Goal: Information Seeking & Learning: Learn about a topic

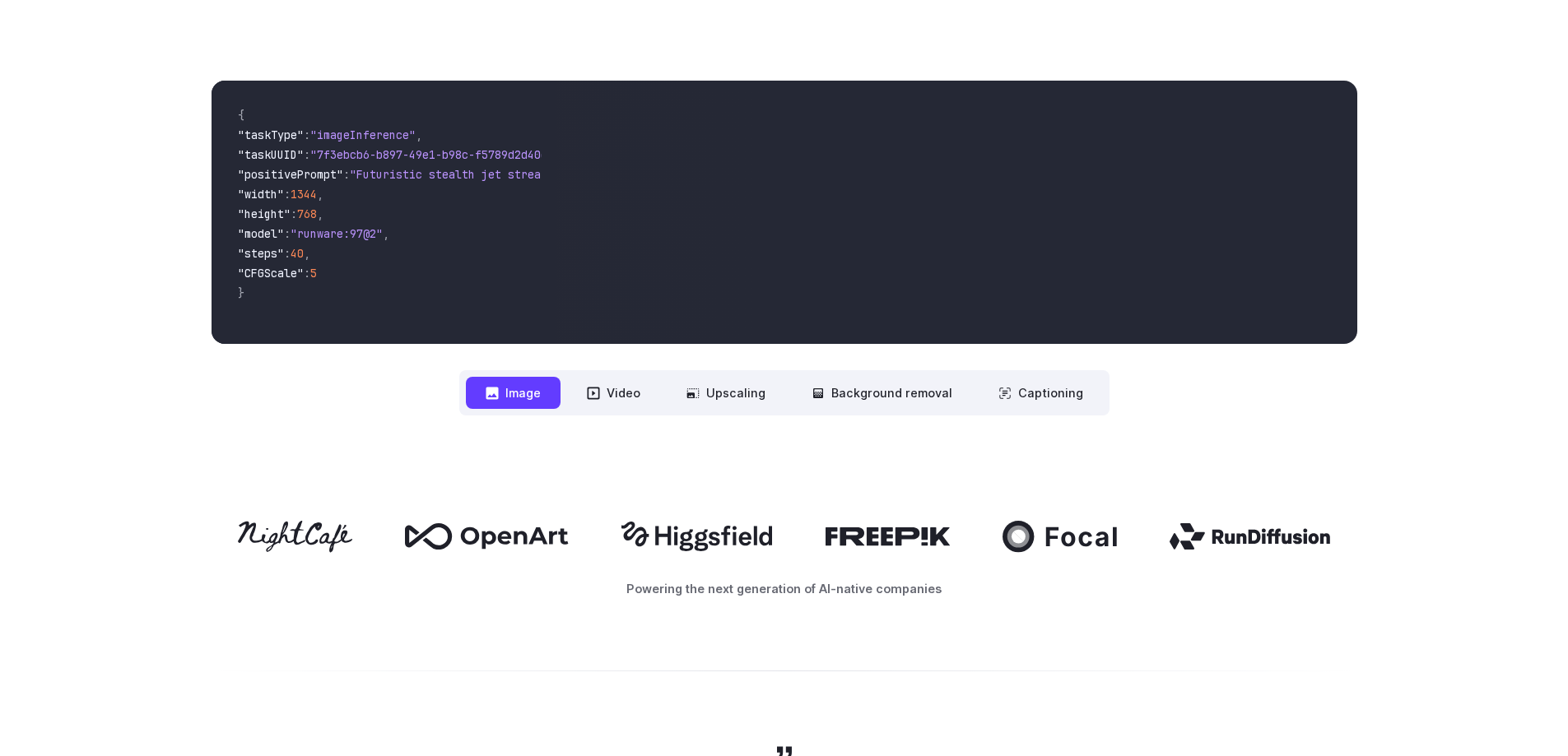
scroll to position [576, 0]
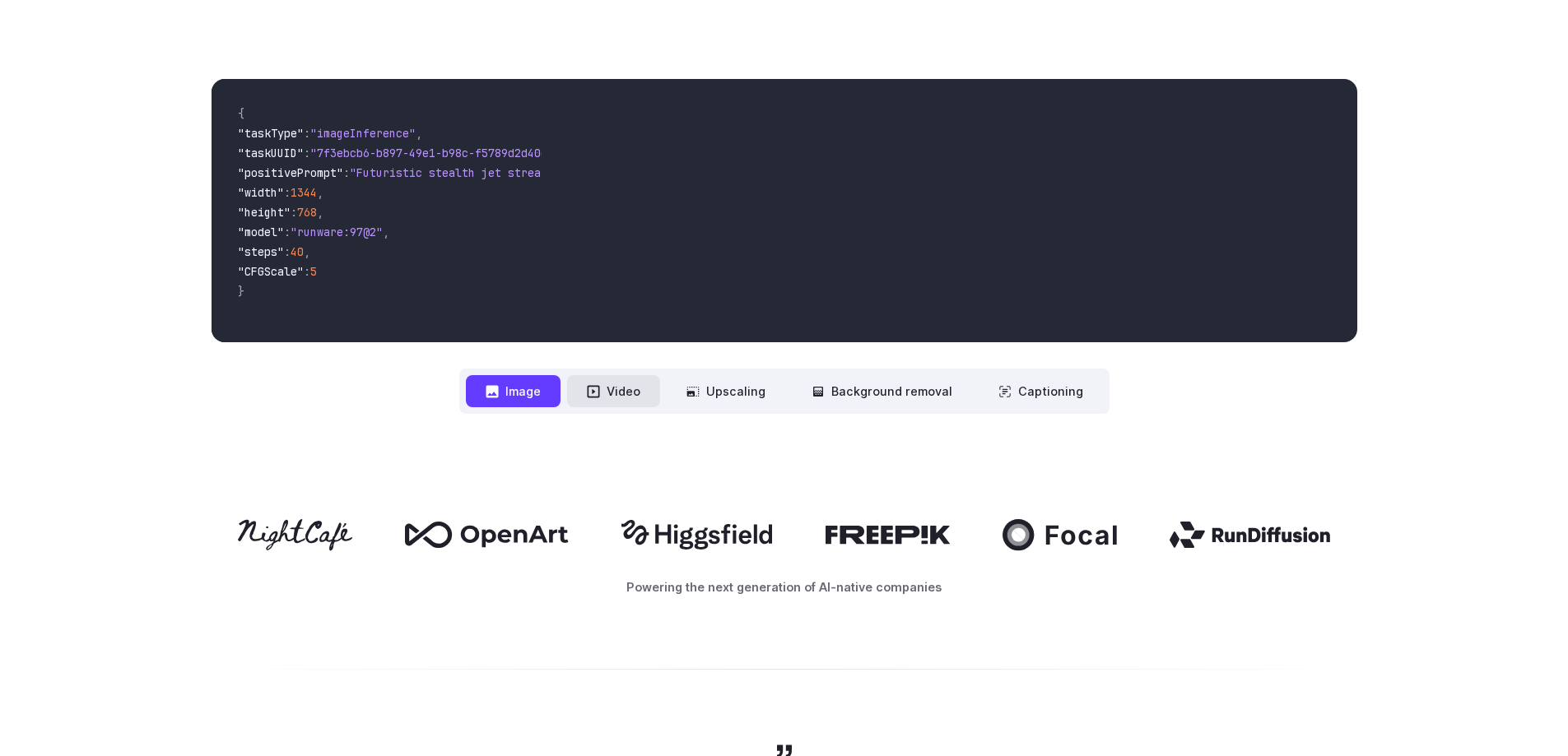
click at [625, 393] on button "Video" at bounding box center [614, 392] width 93 height 32
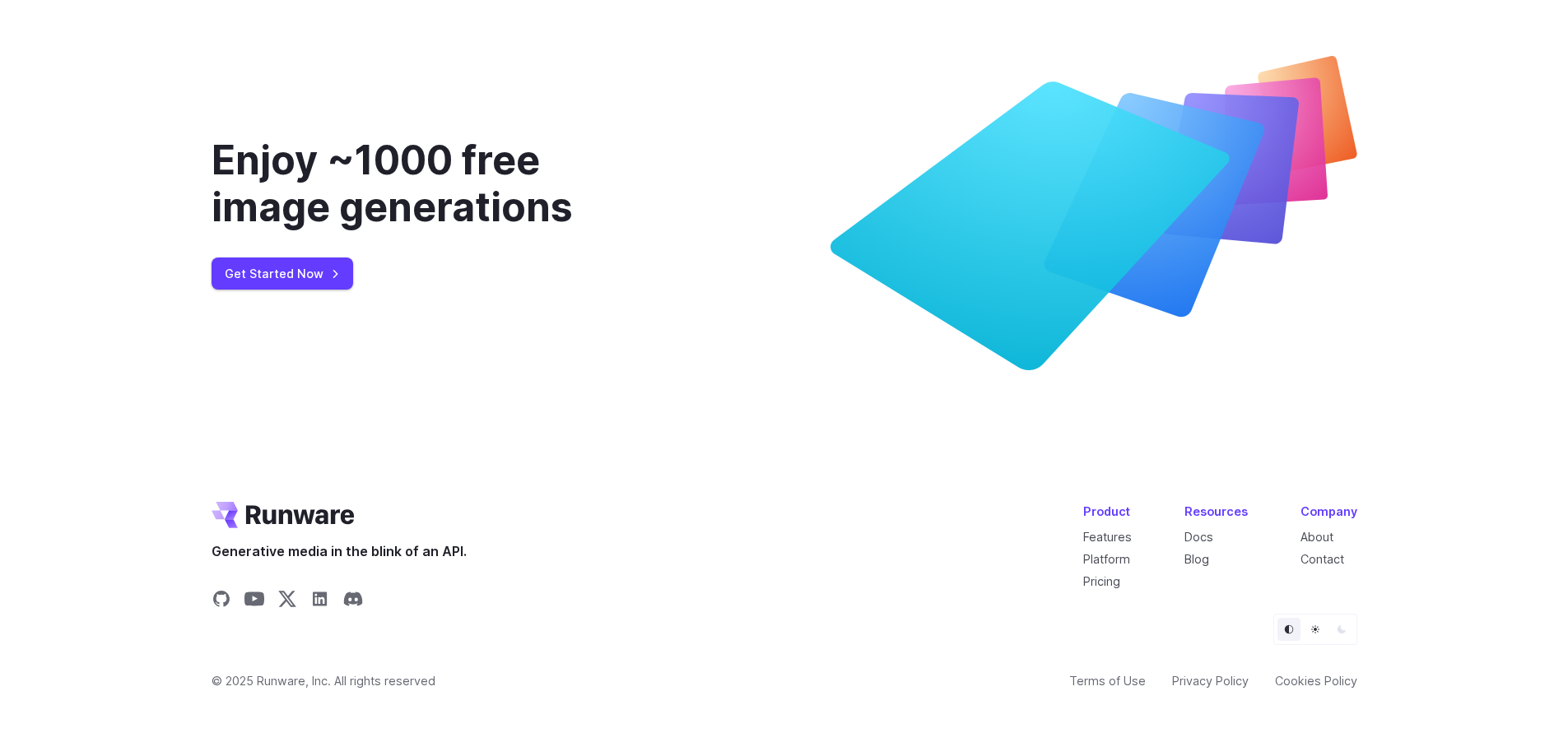
scroll to position [6319, 0]
click at [1199, 537] on link "Docs" at bounding box center [1199, 537] width 29 height 14
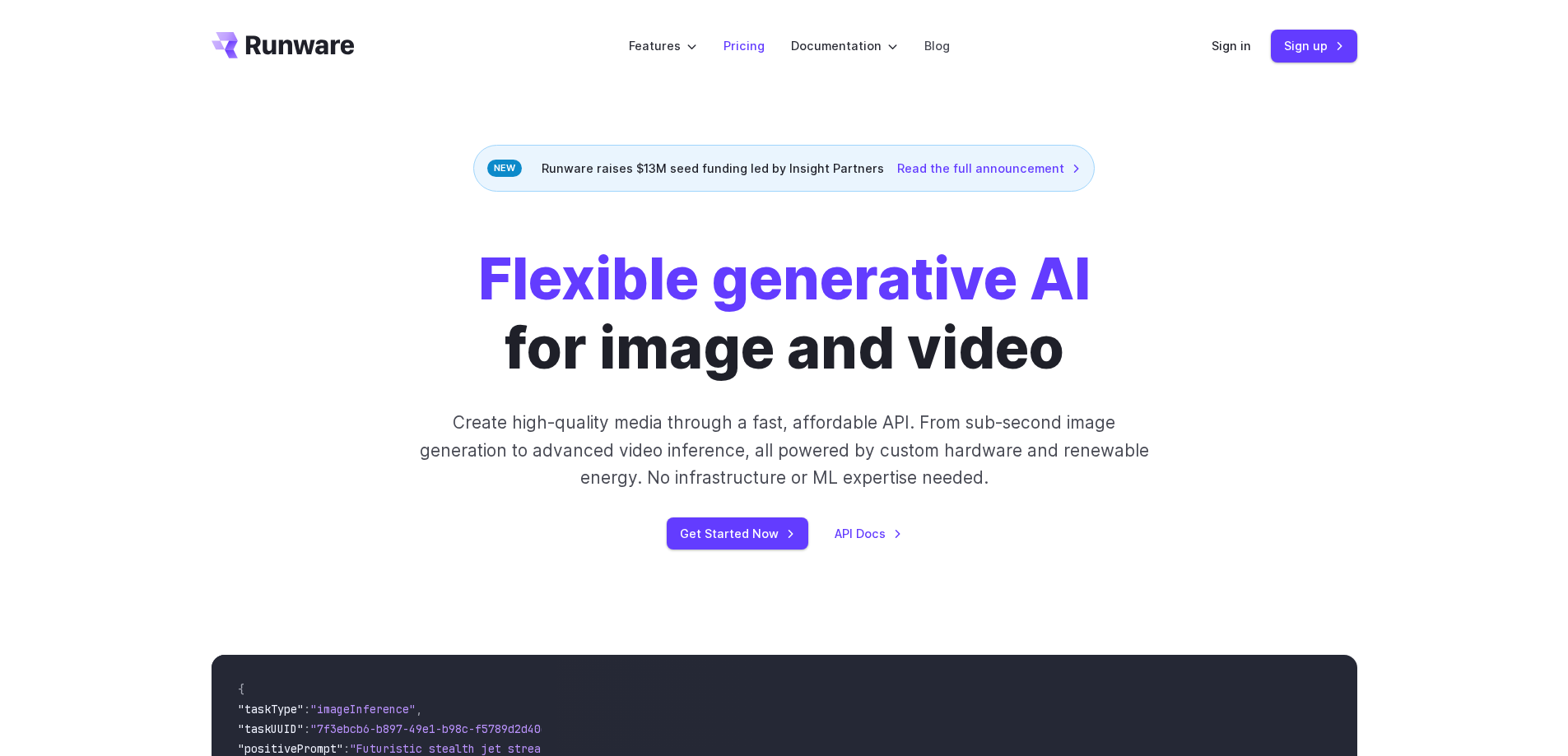
click at [747, 47] on link "Pricing" at bounding box center [744, 46] width 41 height 19
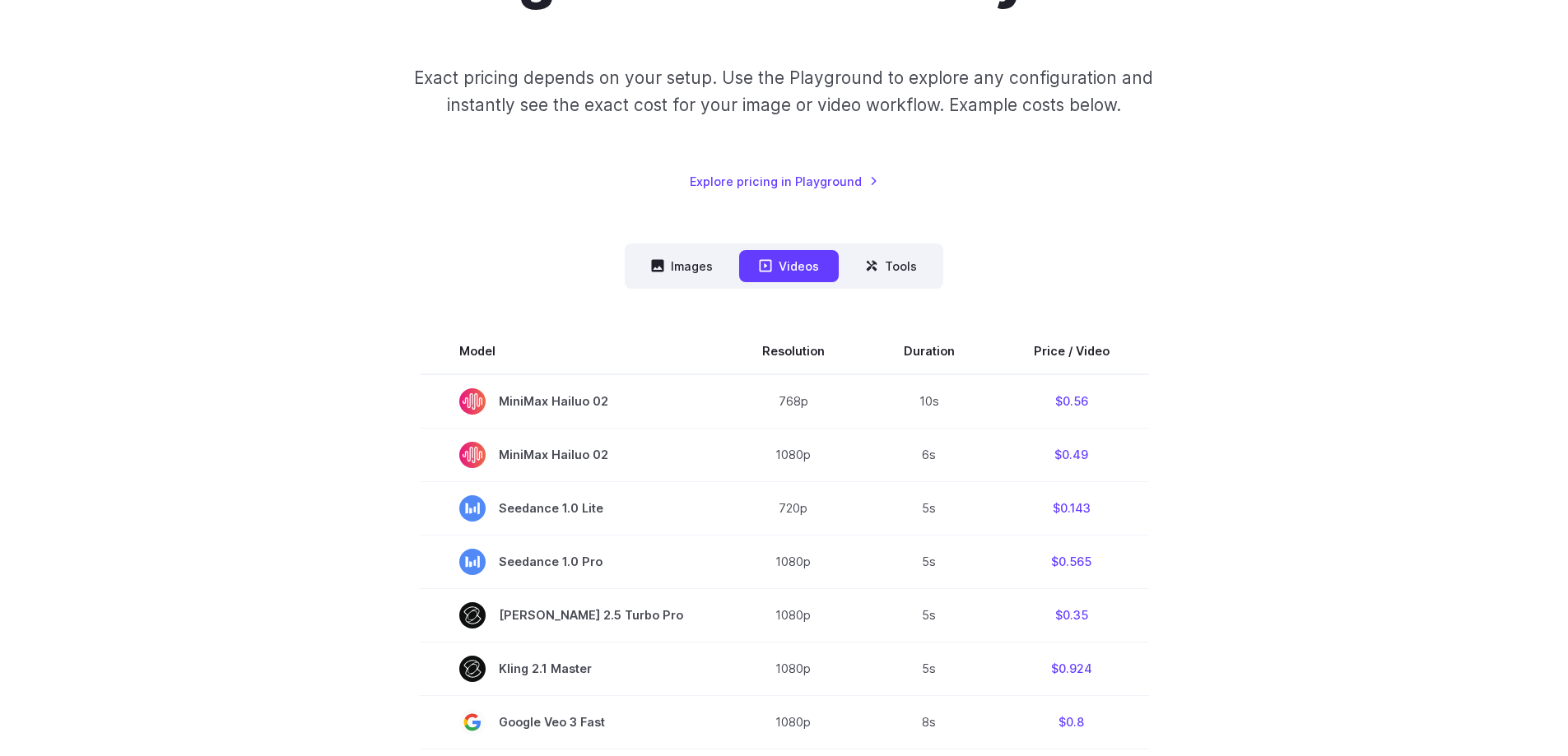
scroll to position [247, 0]
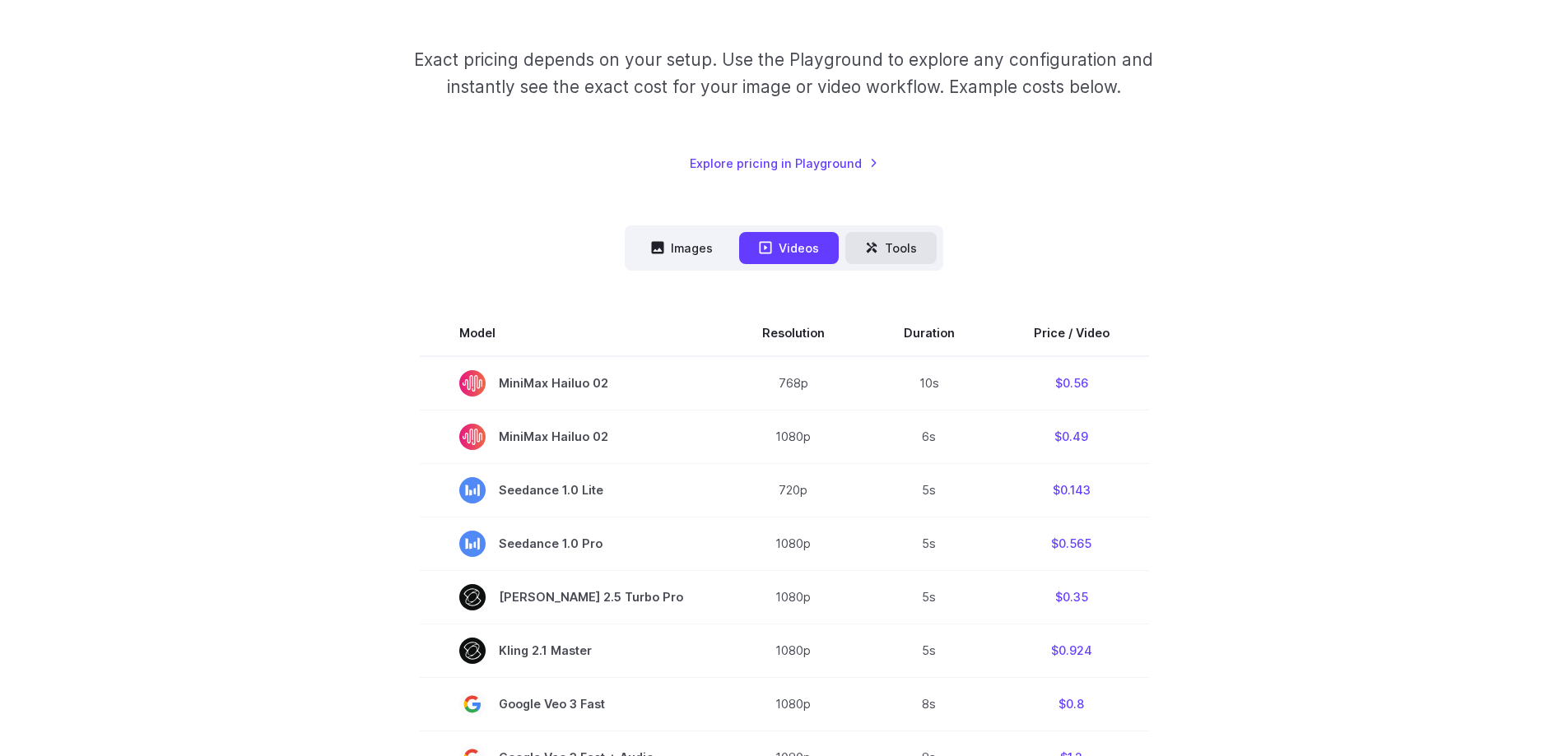
click at [885, 252] on button "Tools" at bounding box center [892, 248] width 92 height 32
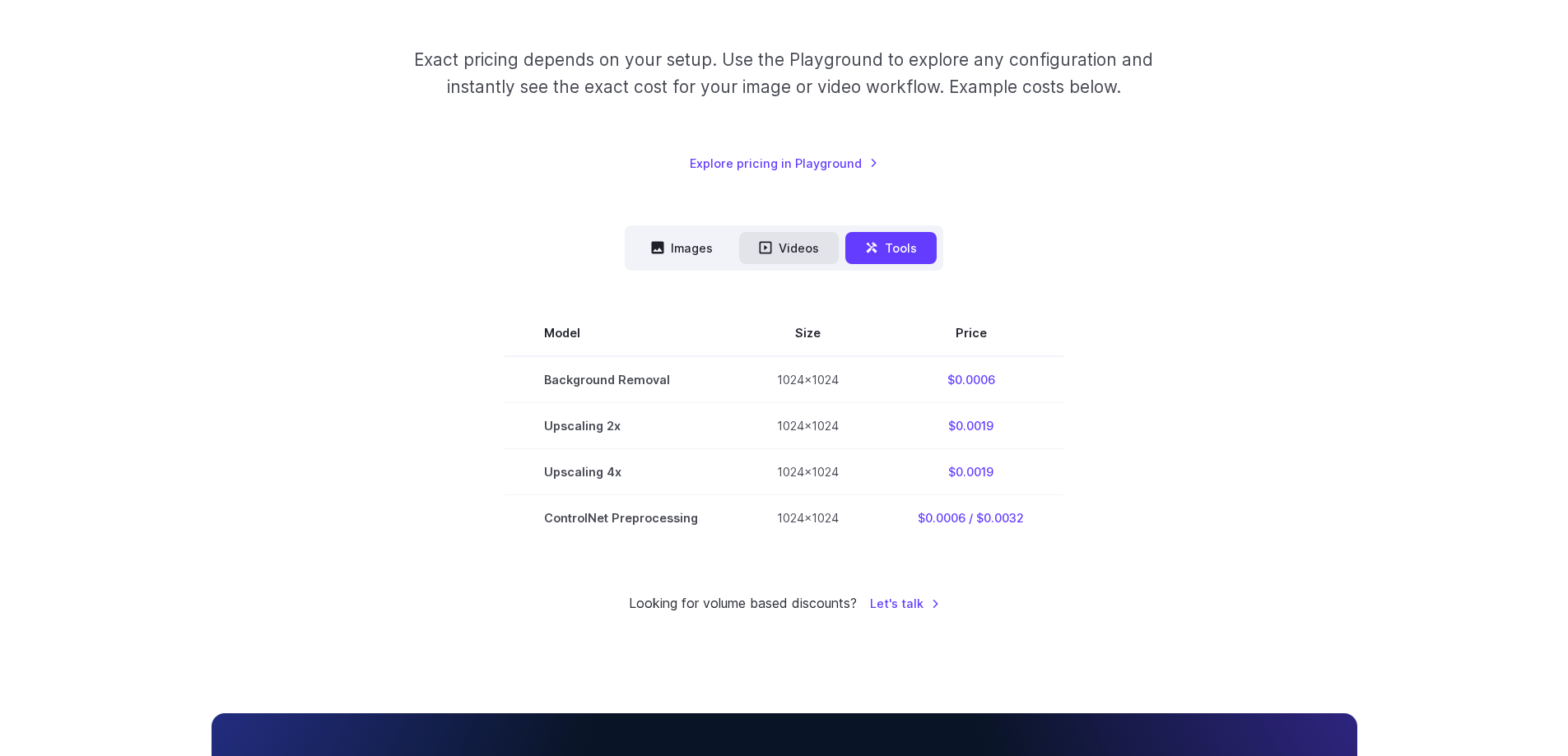
click at [791, 246] on button "Videos" at bounding box center [789, 248] width 99 height 32
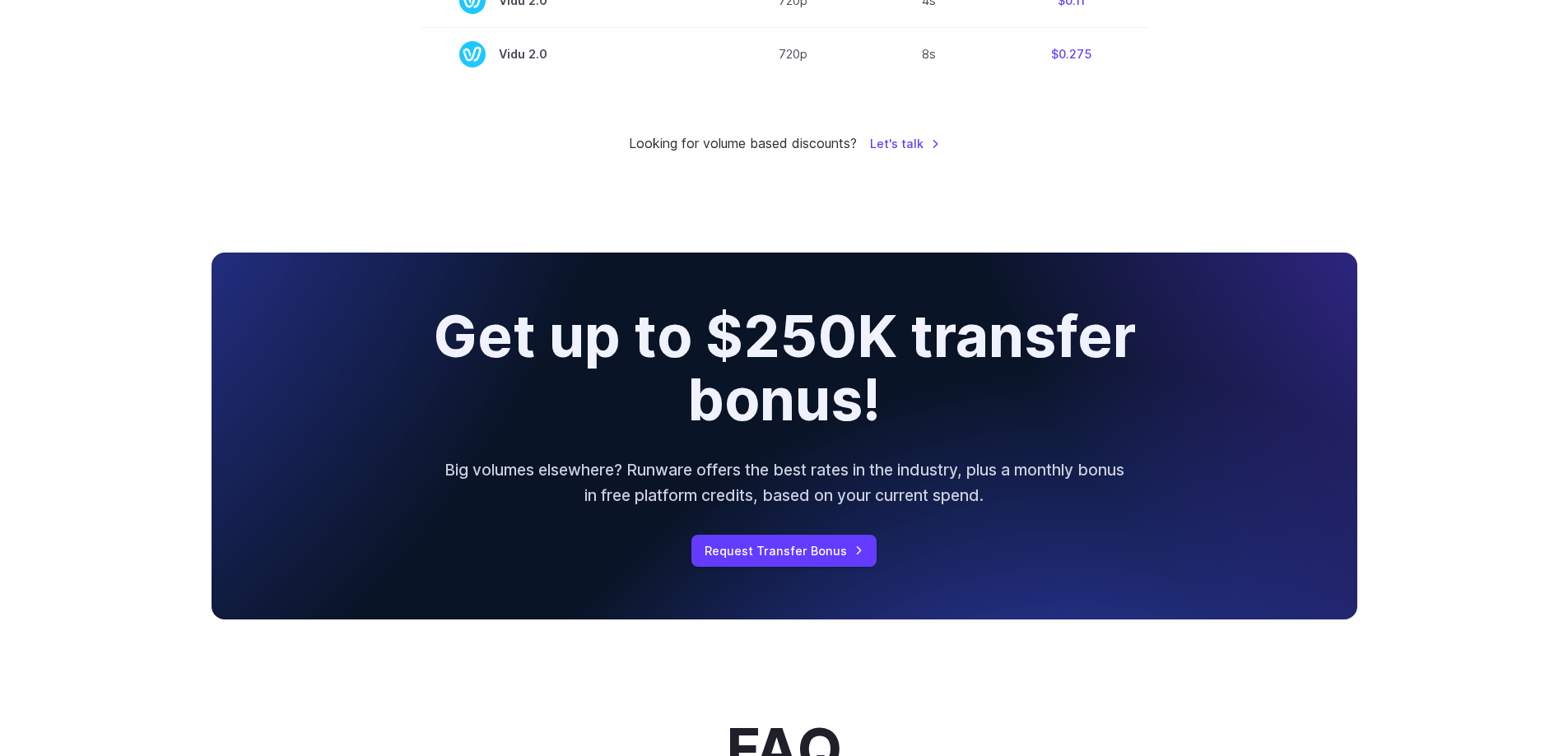
scroll to position [2057, 0]
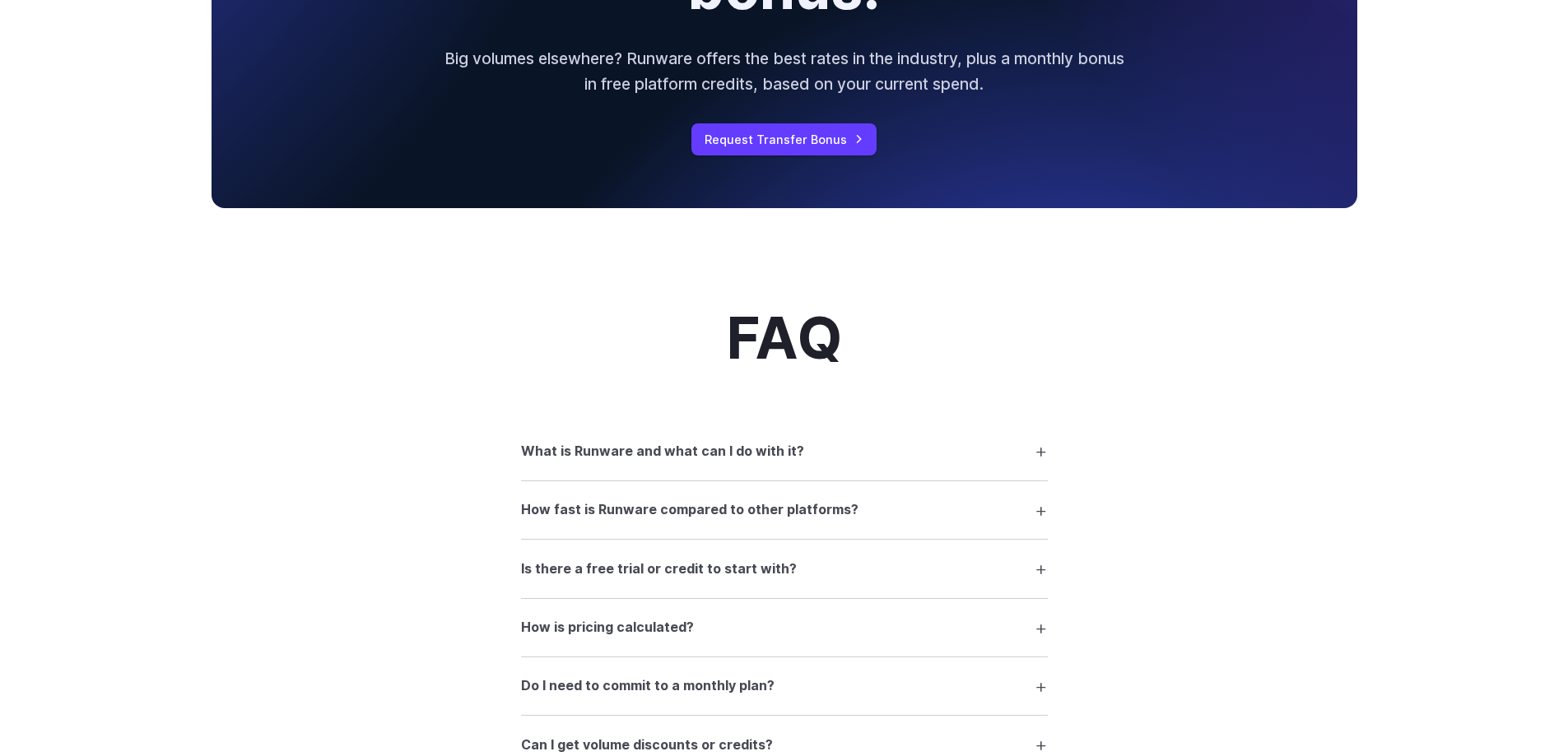
click at [681, 452] on h3 "What is Runware and what can I do with it?" at bounding box center [662, 452] width 283 height 21
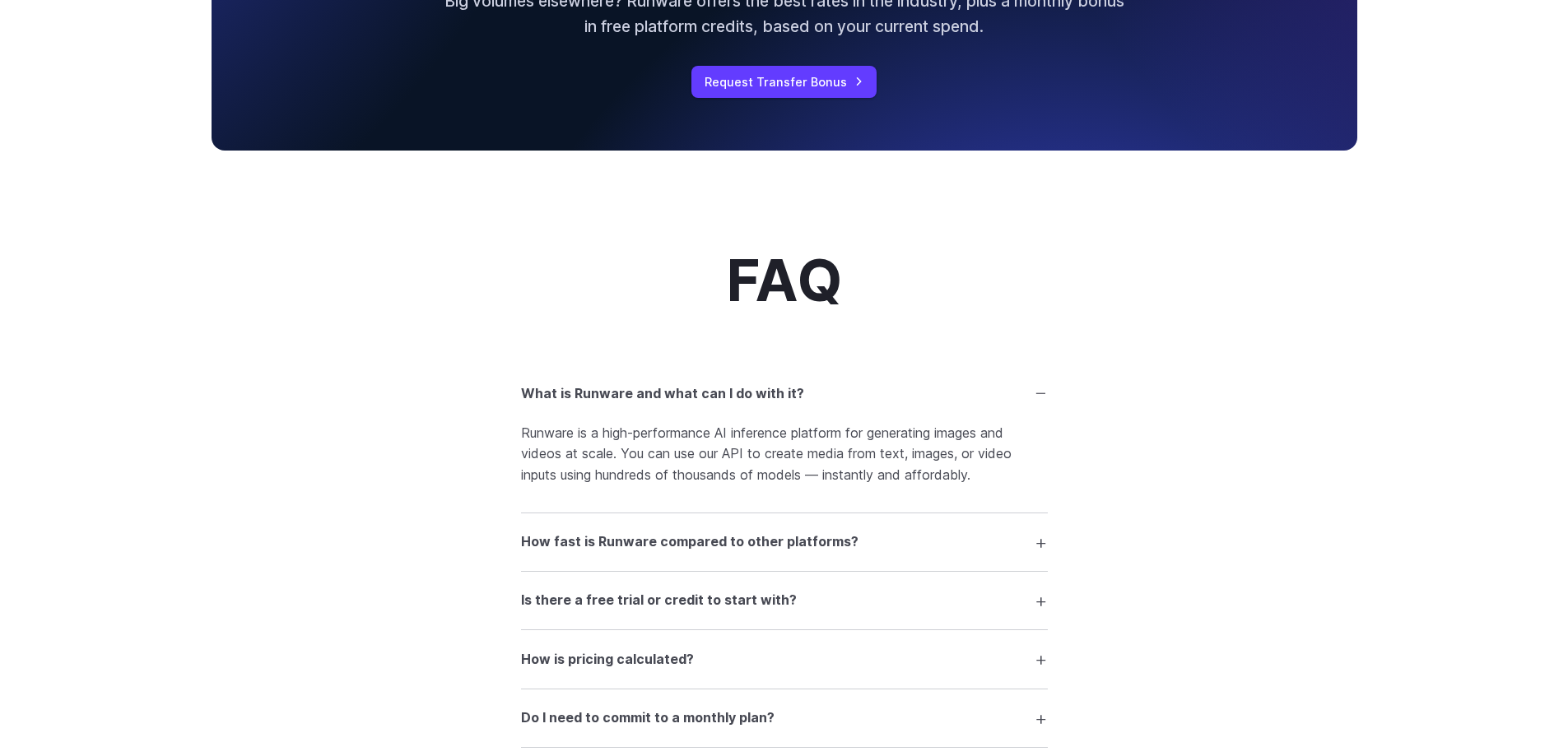
scroll to position [2304, 0]
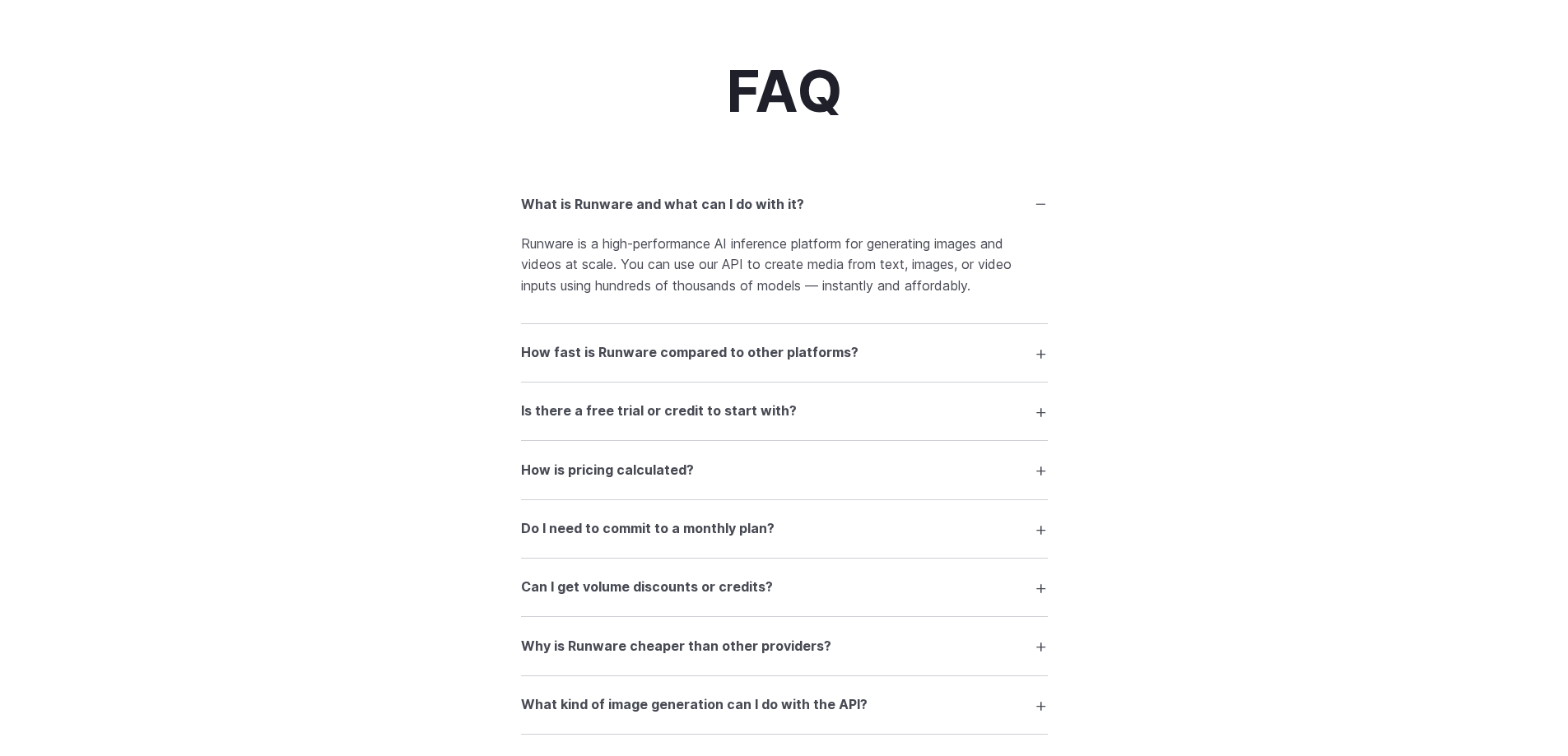
click at [701, 356] on h3 "How fast is Runware compared to other platforms?" at bounding box center [690, 353] width 338 height 21
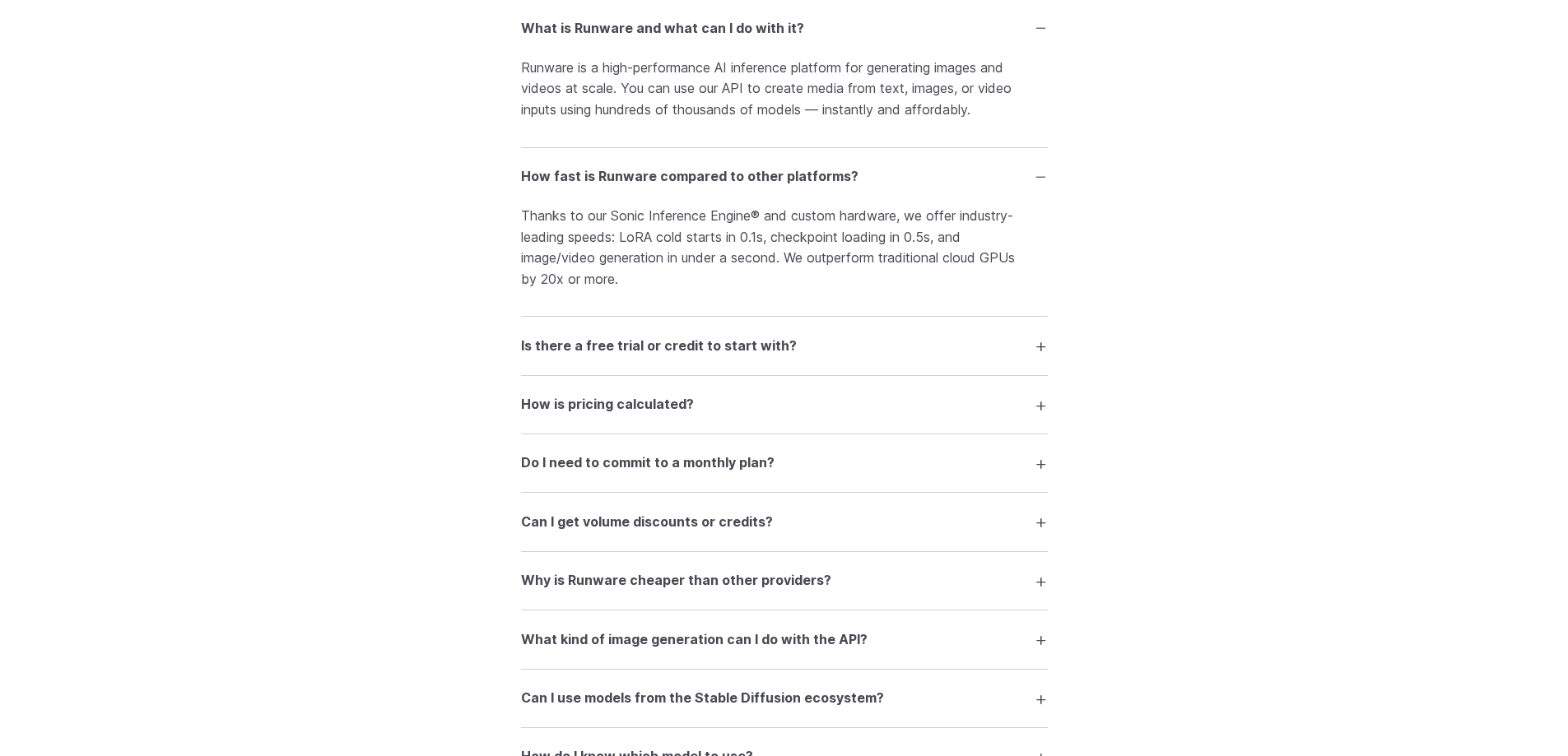
scroll to position [2551, 0]
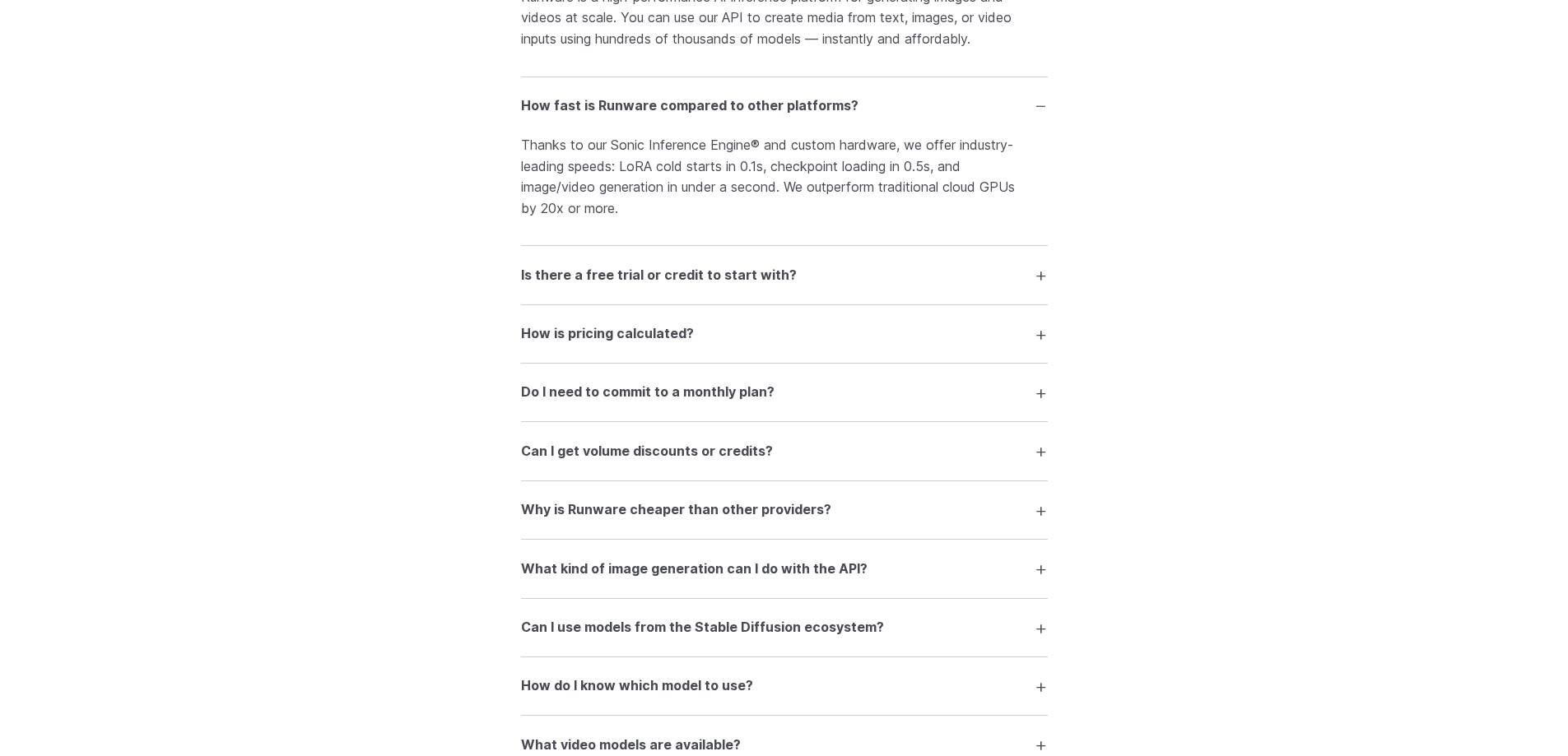
click at [730, 518] on h3 "Why is Runware cheaper than other providers?" at bounding box center [675, 510] width 310 height 21
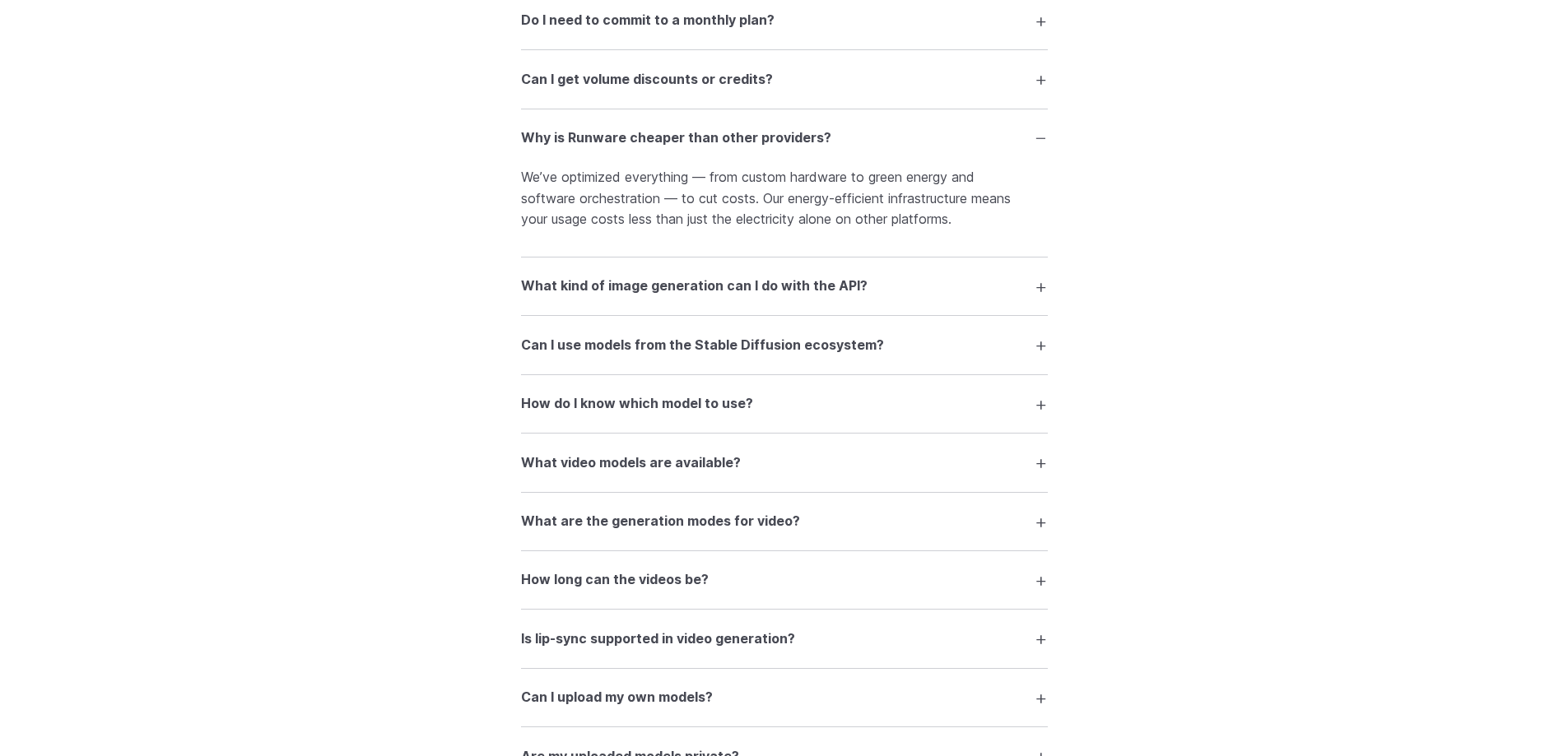
scroll to position [2963, 0]
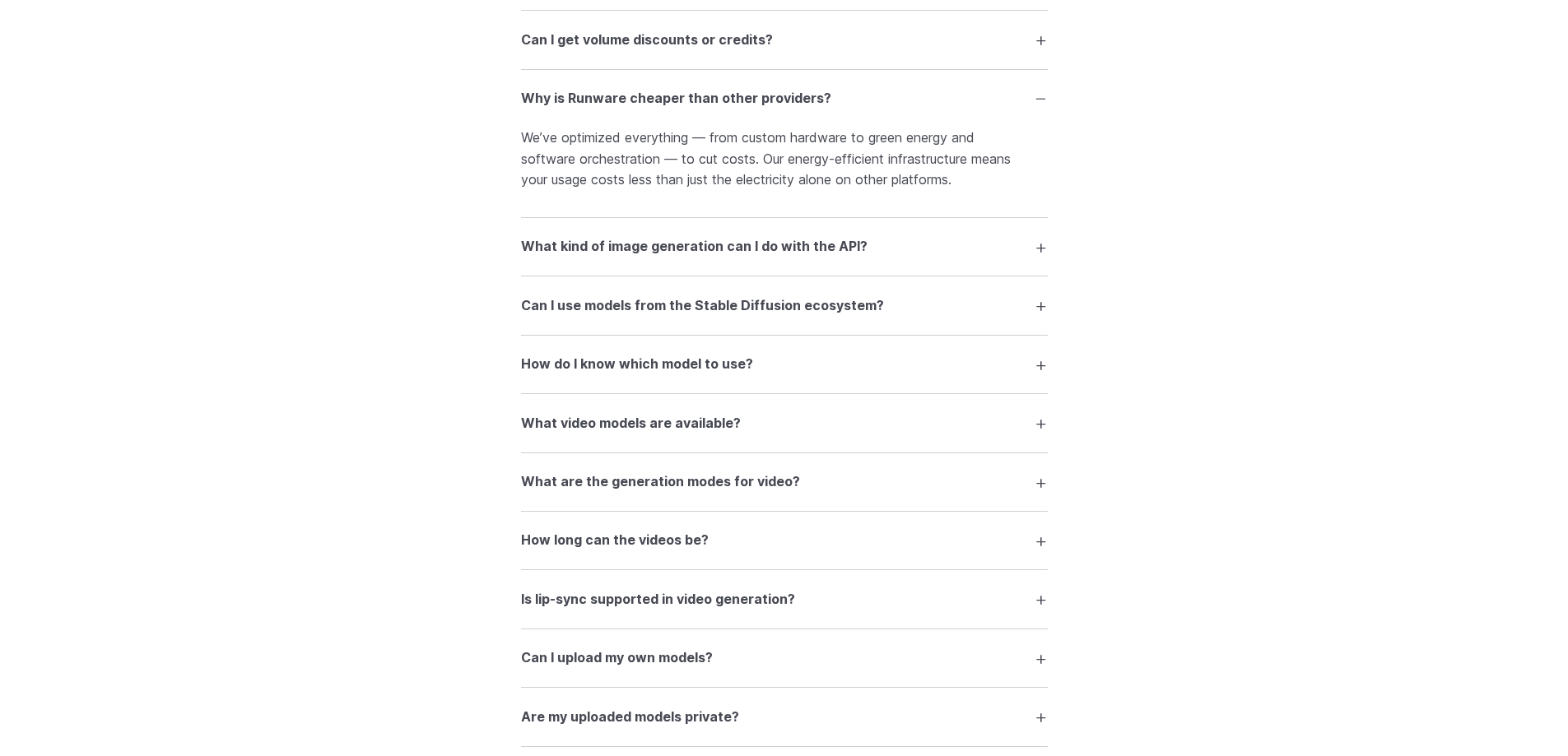
click at [652, 418] on h3 "What video models are available?" at bounding box center [630, 423] width 219 height 21
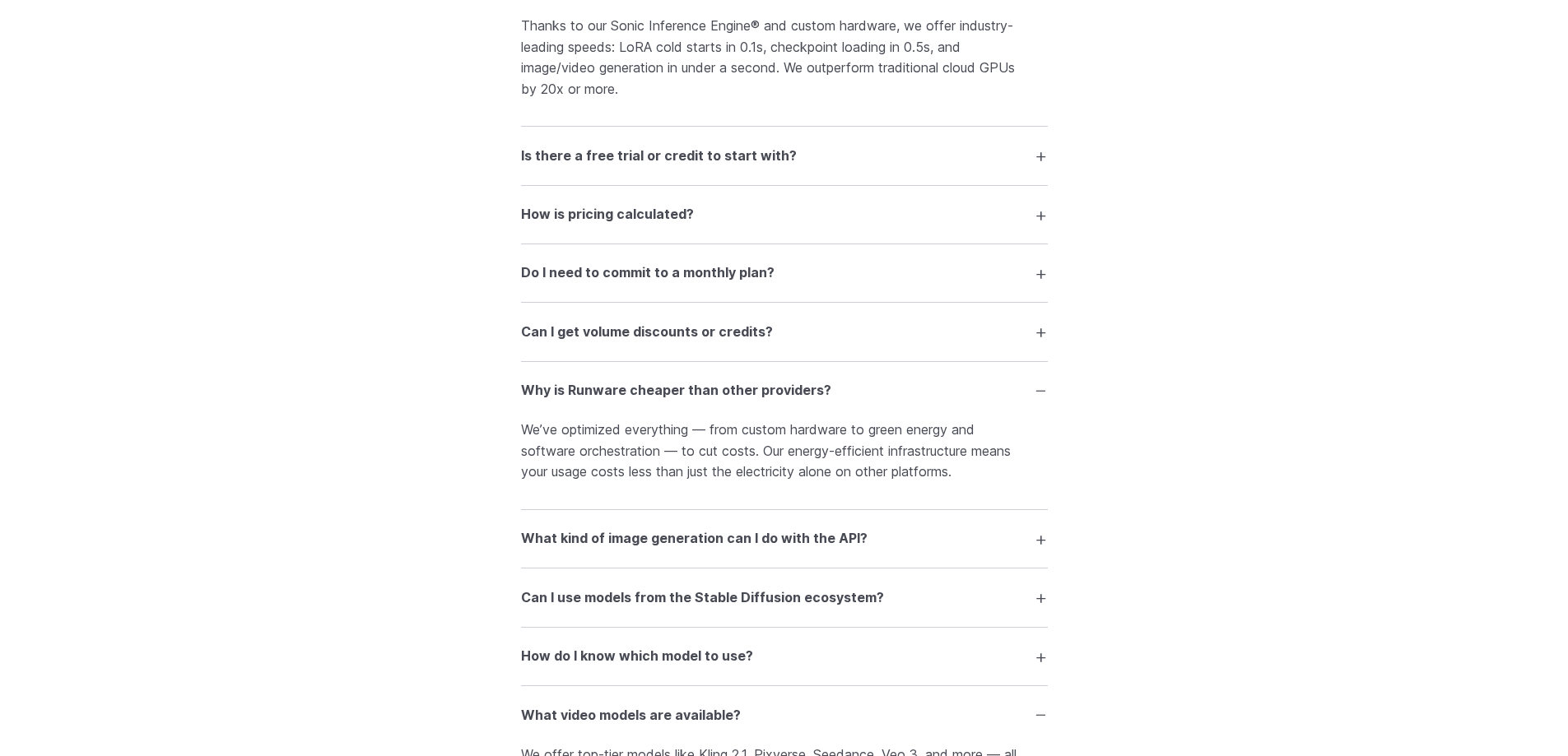
scroll to position [2633, 0]
